Goal: Information Seeking & Learning: Learn about a topic

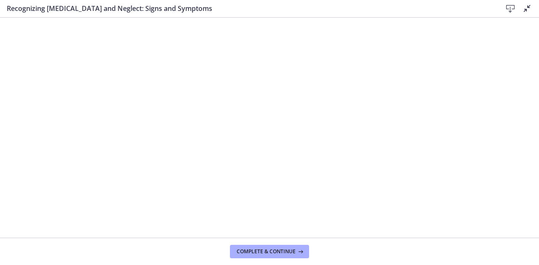
click at [506, 6] on icon at bounding box center [510, 9] width 10 height 10
click at [267, 252] on span "Complete & continue" at bounding box center [265, 252] width 59 height 7
click at [507, 5] on icon at bounding box center [510, 9] width 10 height 10
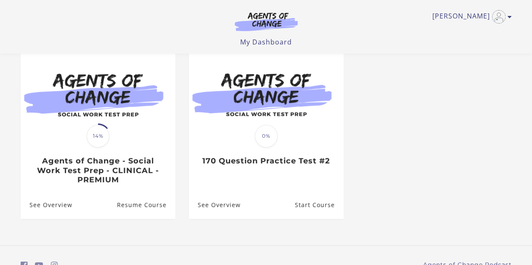
scroll to position [76, 0]
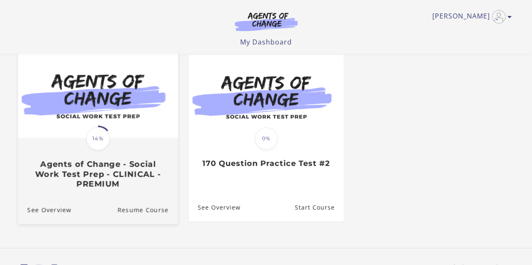
click at [117, 109] on img at bounding box center [98, 95] width 160 height 86
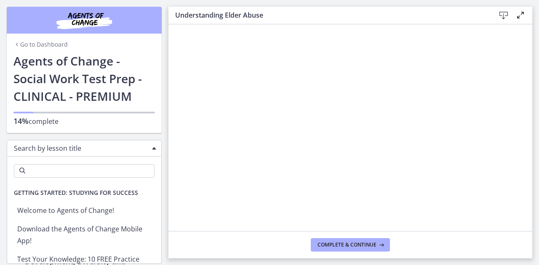
click at [152, 148] on span "Chapters" at bounding box center [154, 148] width 4 height 3
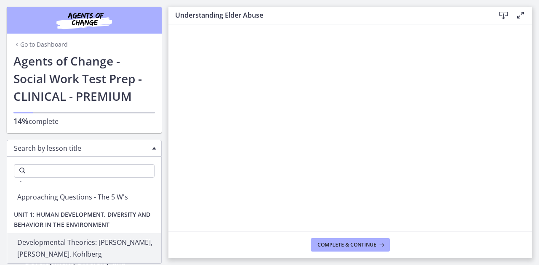
scroll to position [358, 0]
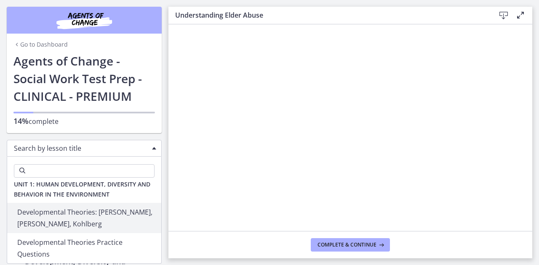
click at [93, 191] on span "Unit 1: Human Development, Diversity and Behavior in the Environment" at bounding box center [84, 189] width 154 height 27
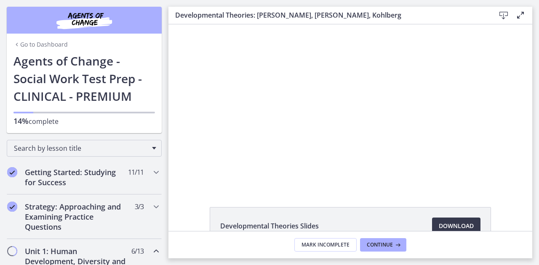
scroll to position [54, 0]
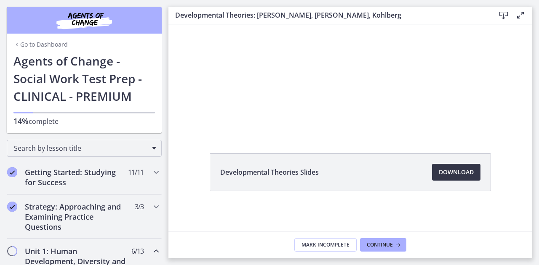
click at [462, 168] on span "Download Opens in a new window" at bounding box center [455, 172] width 35 height 10
click at [387, 241] on button "Continue" at bounding box center [383, 245] width 46 height 13
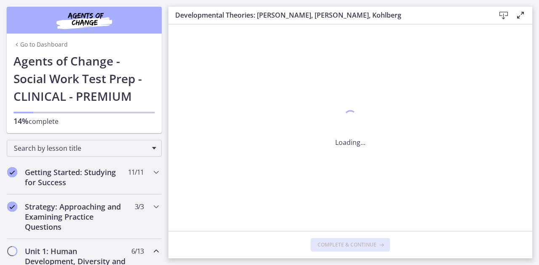
scroll to position [0, 0]
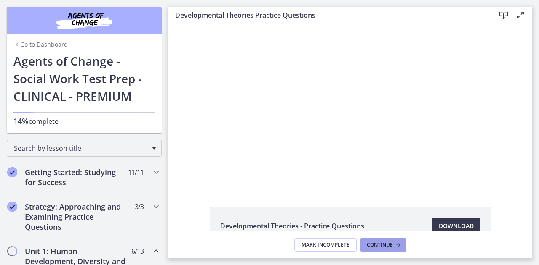
click at [387, 241] on button "Continue" at bounding box center [383, 245] width 46 height 13
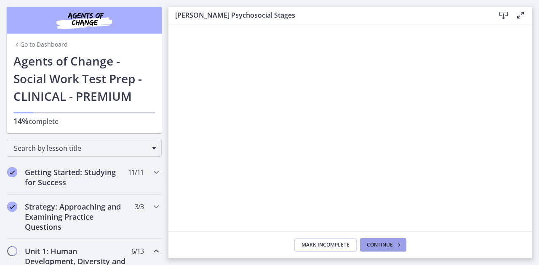
click at [385, 245] on span "Continue" at bounding box center [379, 245] width 26 height 7
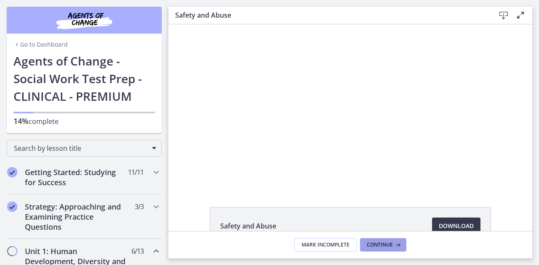
click at [385, 244] on span "Continue" at bounding box center [379, 245] width 26 height 7
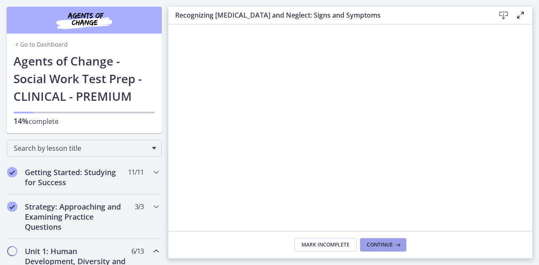
click at [383, 245] on span "Continue" at bounding box center [379, 245] width 26 height 7
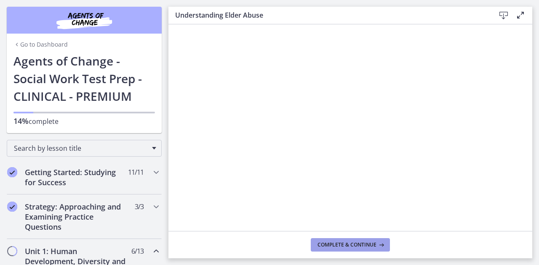
click at [365, 243] on span "Complete & continue" at bounding box center [346, 245] width 59 height 7
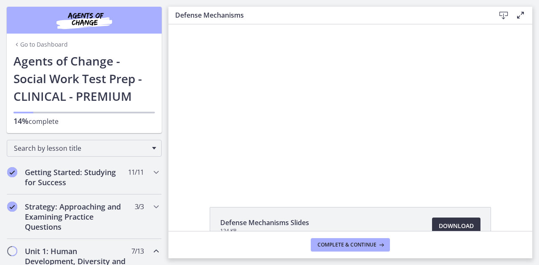
click at [447, 223] on span "Download Opens in a new window" at bounding box center [455, 226] width 35 height 10
